Goal: Transaction & Acquisition: Purchase product/service

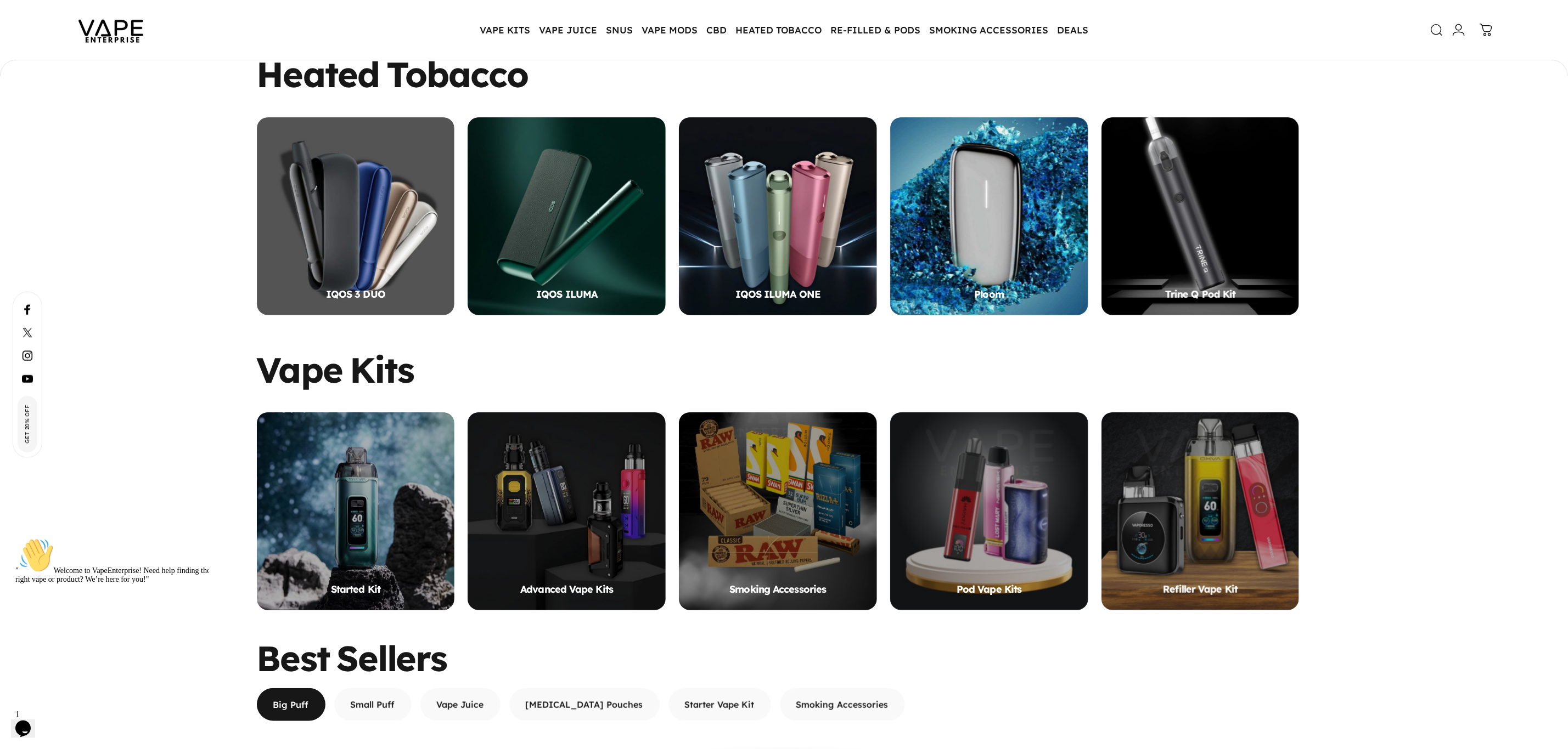
scroll to position [409, 0]
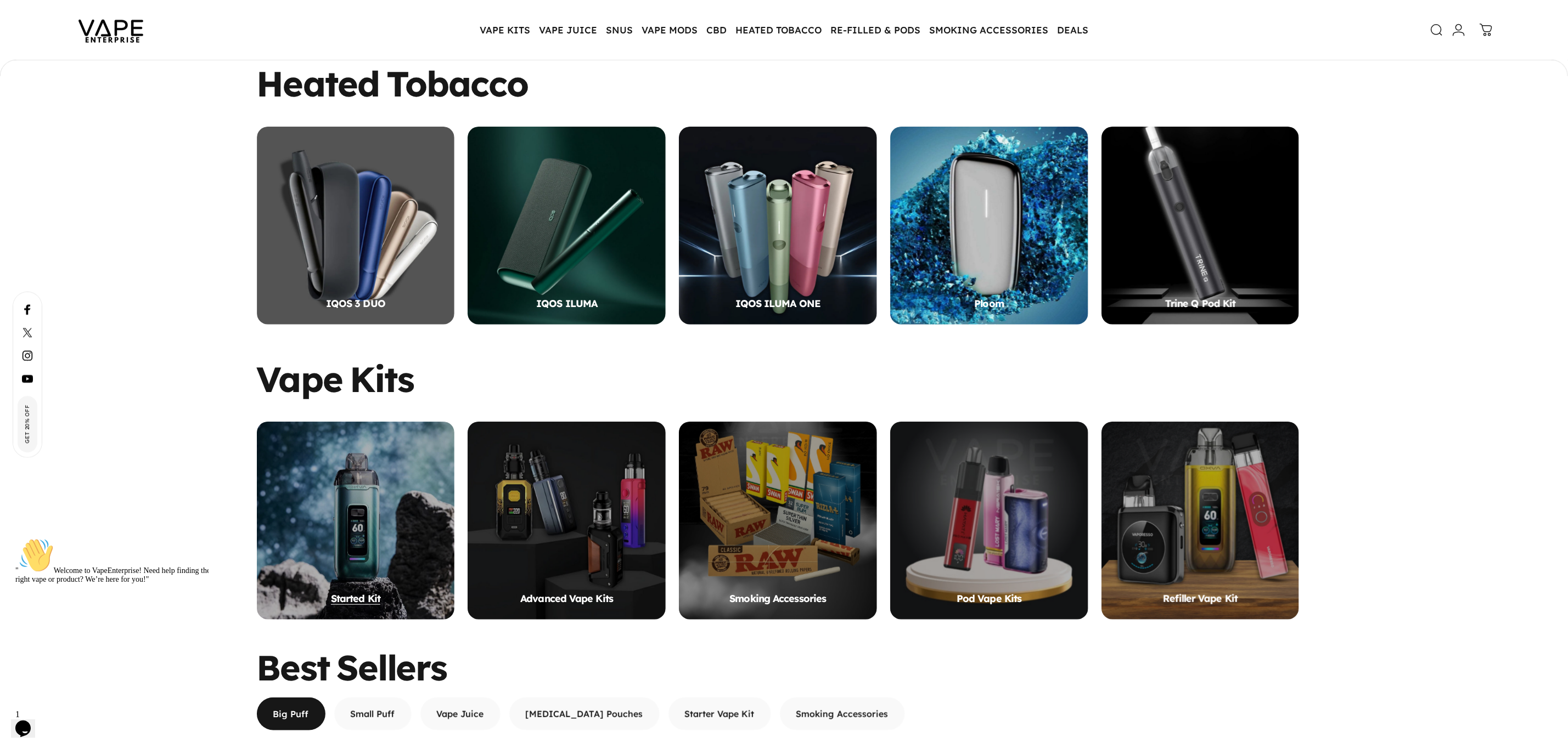
click at [375, 529] on div "Started Kit" at bounding box center [356, 521] width 198 height 198
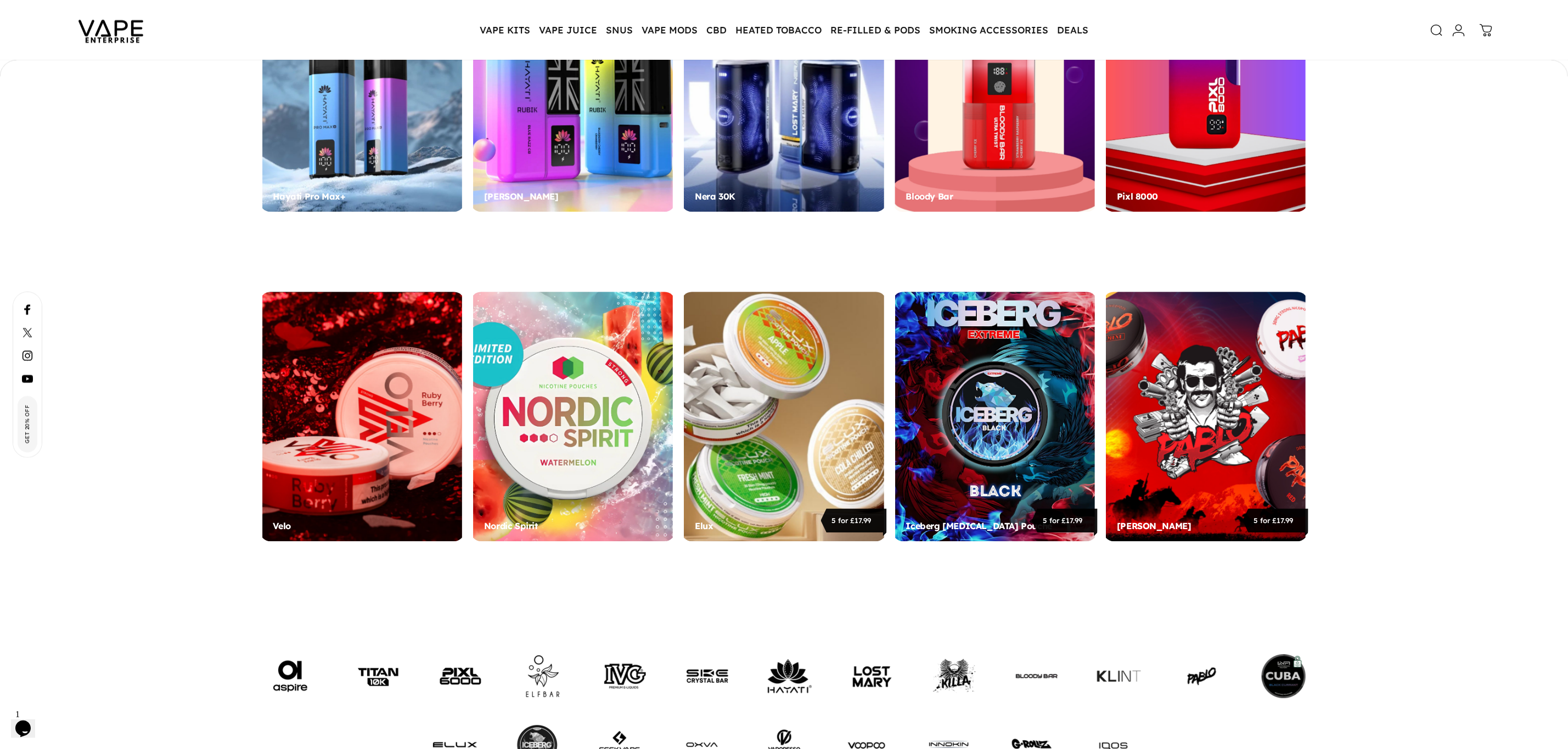
scroll to position [2086, 0]
